Goal: Task Accomplishment & Management: Manage account settings

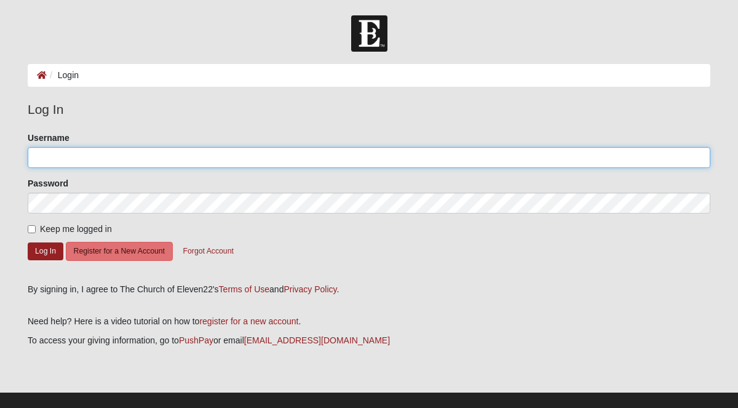
click at [225, 158] on input "Username" at bounding box center [369, 157] width 683 height 21
type input "Tyguy0104"
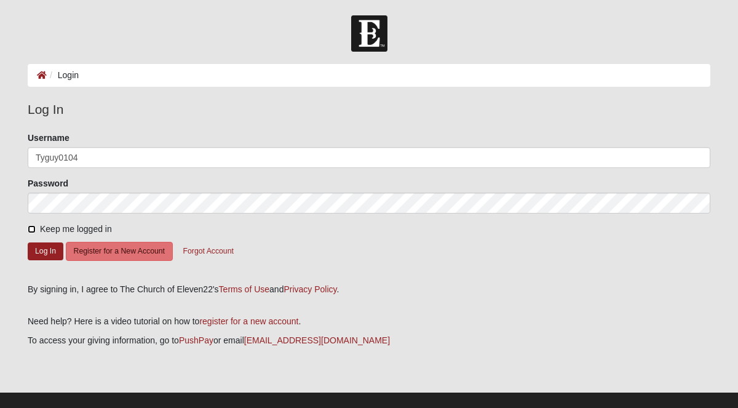
click at [32, 229] on input "Keep me logged in" at bounding box center [32, 229] width 8 height 8
checkbox input "true"
click at [38, 248] on button "Log In" at bounding box center [46, 251] width 36 height 18
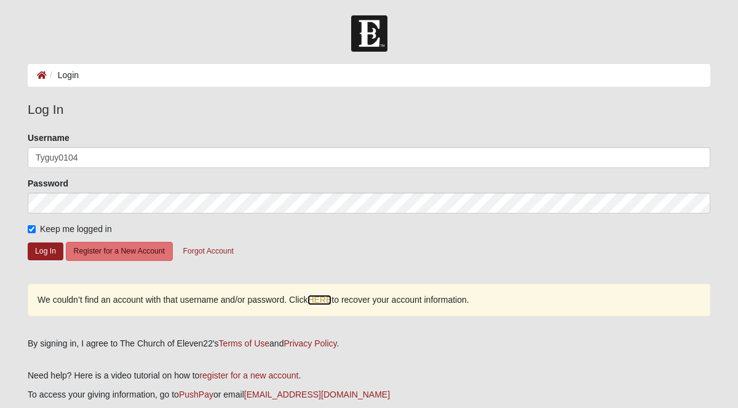
click at [314, 298] on link "HERE" at bounding box center [320, 300] width 24 height 10
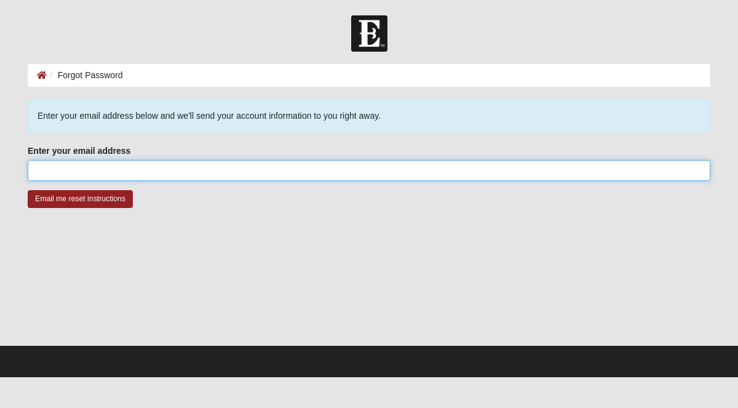
click at [285, 170] on input "Enter your email address" at bounding box center [369, 170] width 683 height 21
type input "S"
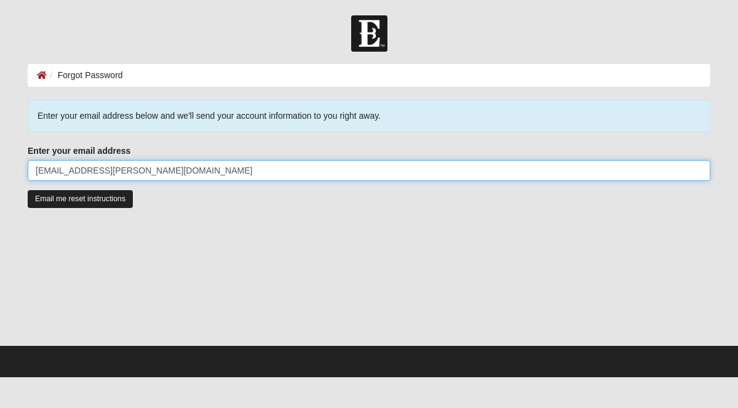
type input "tyler.harmon@coe22.com"
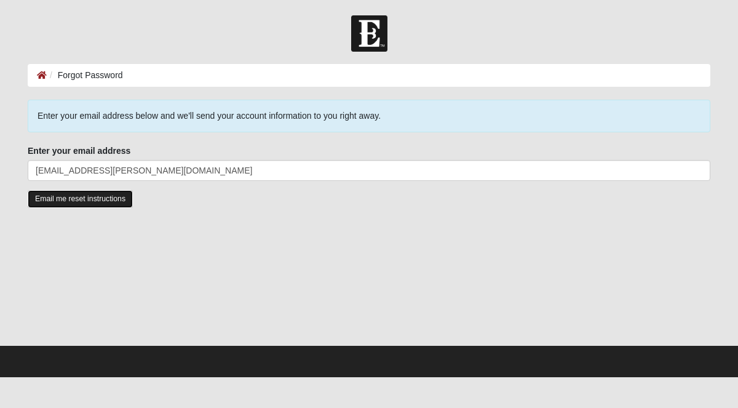
click at [102, 194] on input "Email me reset instructions" at bounding box center [80, 199] width 105 height 18
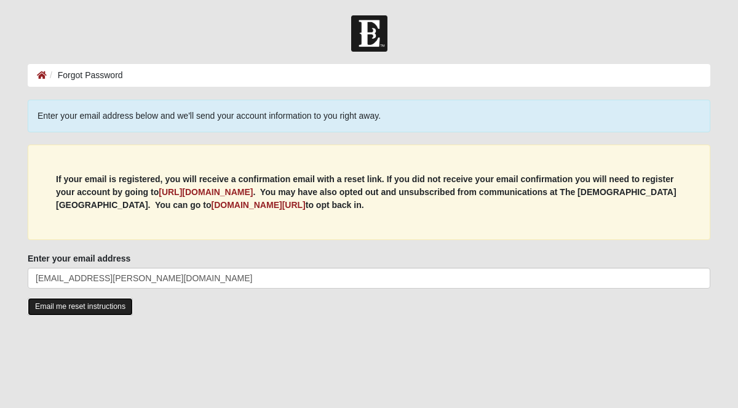
click at [115, 308] on input "Email me reset instructions" at bounding box center [80, 307] width 105 height 18
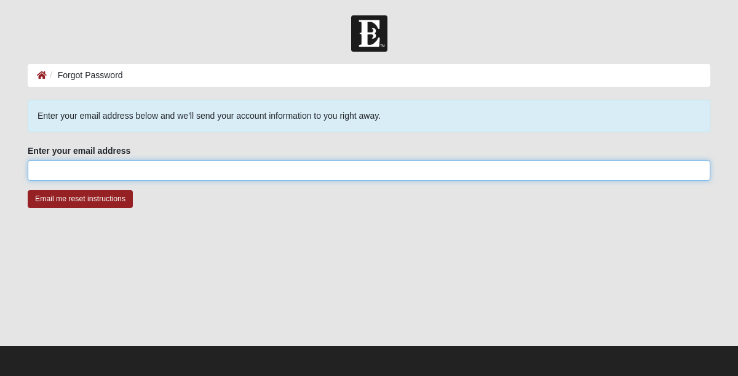
click at [178, 173] on input "Enter your email address" at bounding box center [369, 170] width 683 height 21
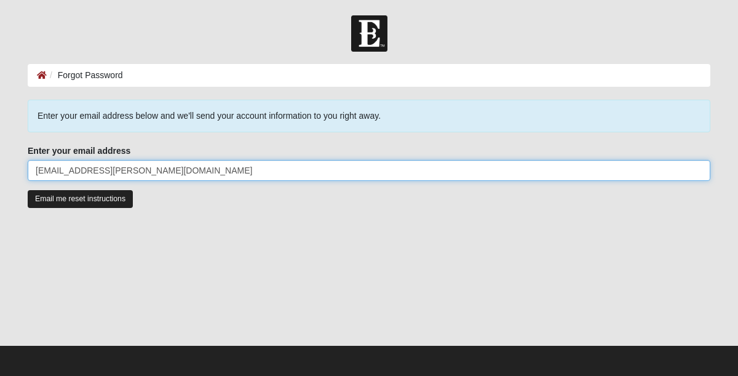
type input "tyler.harmon@coe22.com"
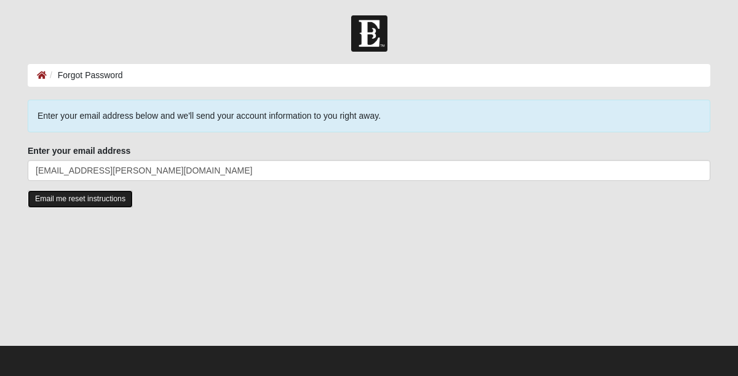
click at [113, 196] on input "Email me reset instructions" at bounding box center [80, 199] width 105 height 18
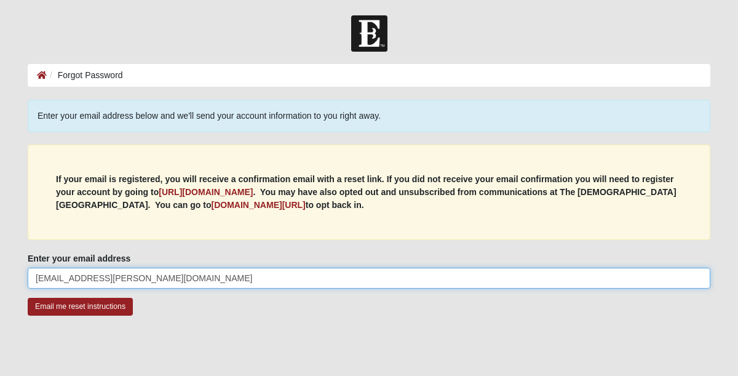
click at [164, 272] on input "tyler.harmon@coe22.com" at bounding box center [369, 278] width 683 height 21
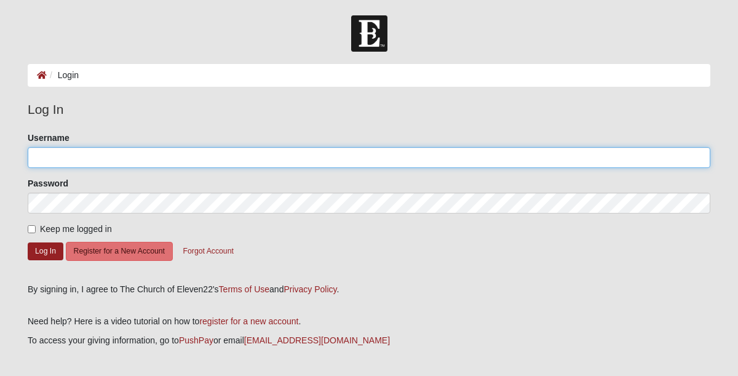
click at [124, 162] on input "Username" at bounding box center [369, 157] width 683 height 21
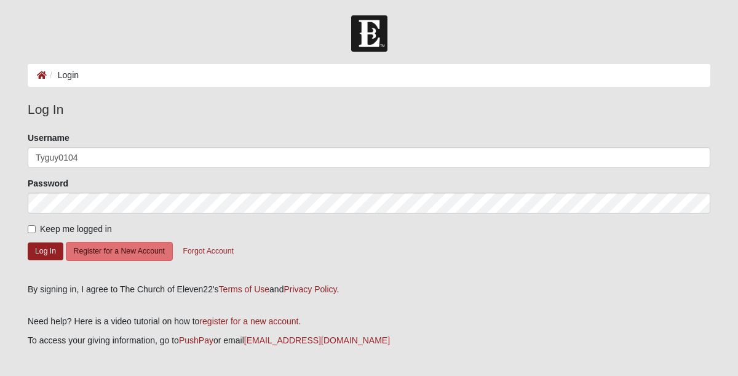
click at [154, 161] on input "Tyguy0104" at bounding box center [369, 157] width 683 height 21
type input "Tyguy16"
click at [32, 229] on input "Keep me logged in" at bounding box center [32, 229] width 8 height 8
checkbox input "true"
click at [43, 254] on button "Log In" at bounding box center [46, 251] width 36 height 18
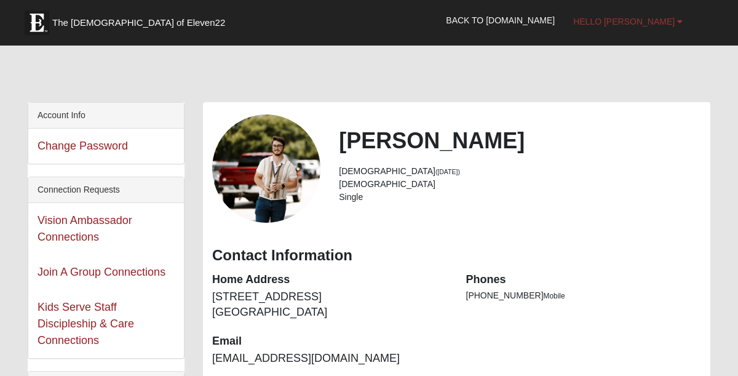
click at [682, 16] on link "Hello Ty" at bounding box center [628, 21] width 128 height 31
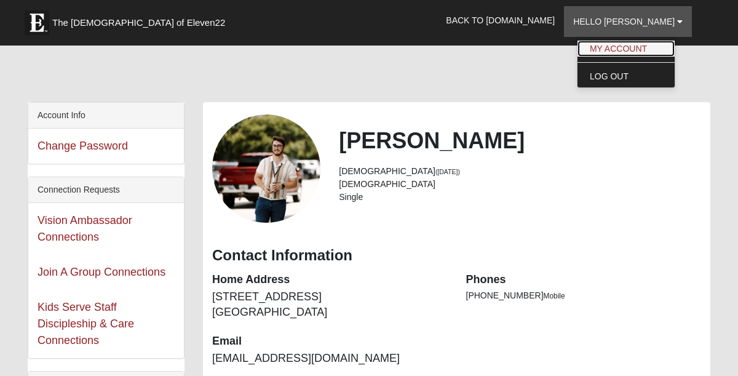
click at [652, 53] on link "My Account" at bounding box center [626, 49] width 97 height 16
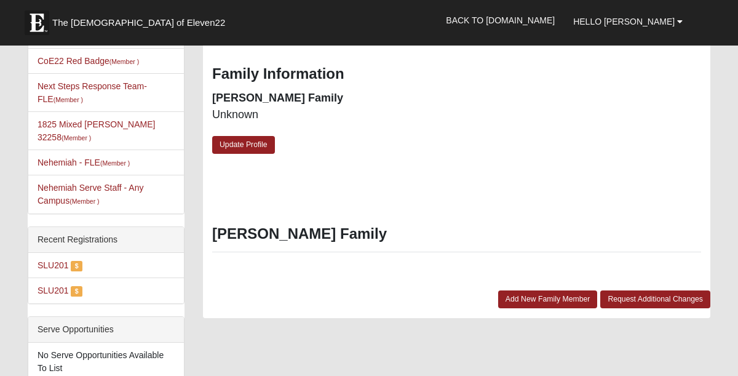
scroll to position [464, 0]
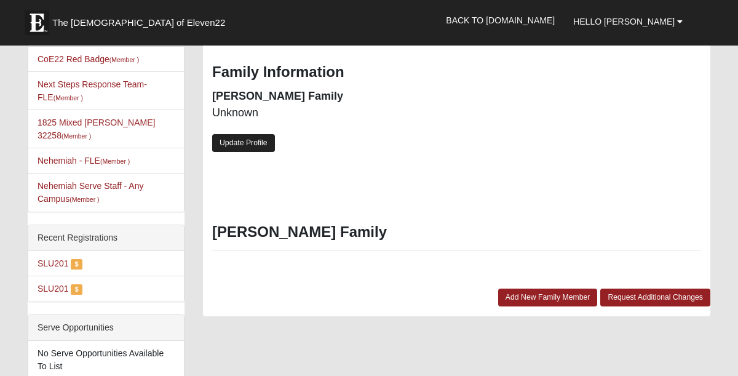
click at [242, 149] on link "Update Profile" at bounding box center [243, 143] width 63 height 18
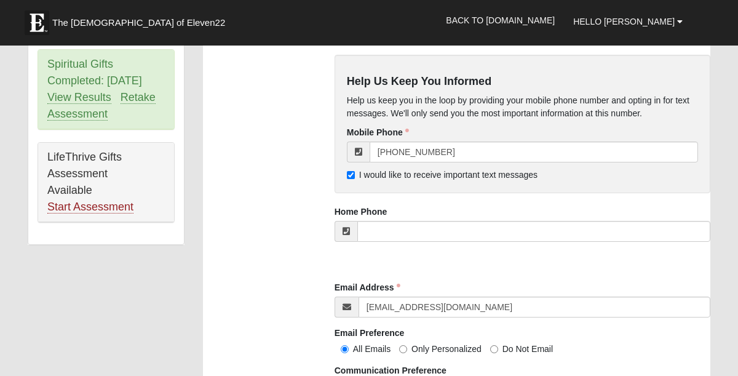
scroll to position [1205, 0]
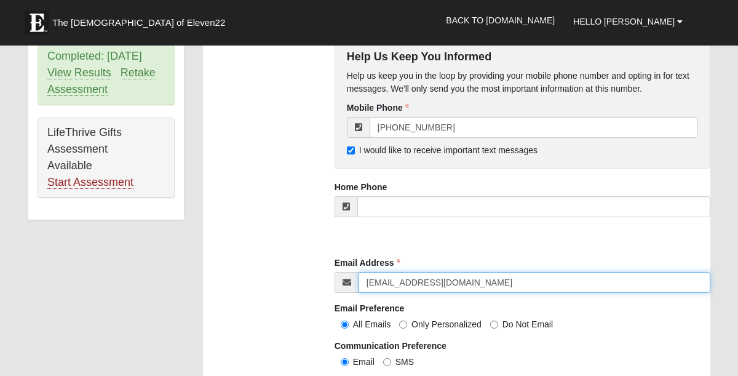
drag, startPoint x: 459, startPoint y: 281, endPoint x: 317, endPoint y: 277, distance: 142.2
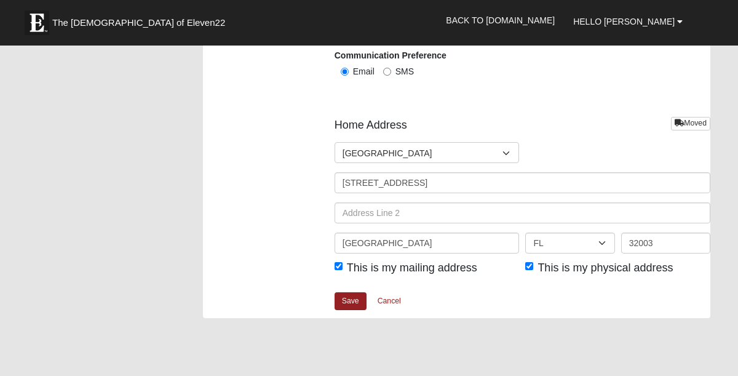
scroll to position [1593, 0]
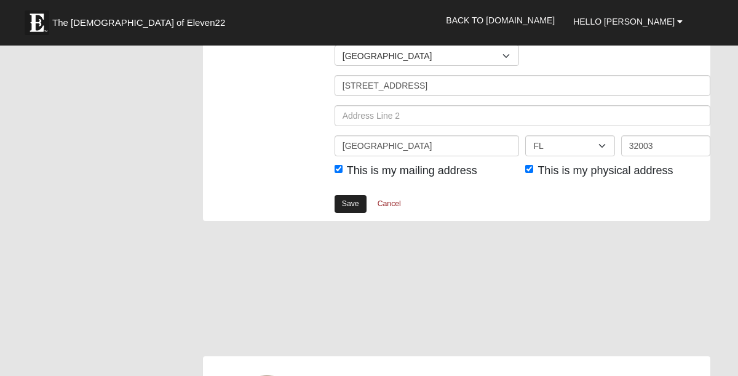
type input "tyler.harmon@coe22.com"
click at [355, 204] on link "Save" at bounding box center [351, 204] width 32 height 18
